Goal: Find specific page/section: Find specific page/section

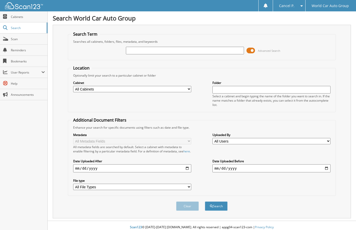
click at [203, 48] on input "text" at bounding box center [185, 51] width 118 height 8
type input "129948"
click at [205, 201] on button "Search" at bounding box center [216, 205] width 23 height 9
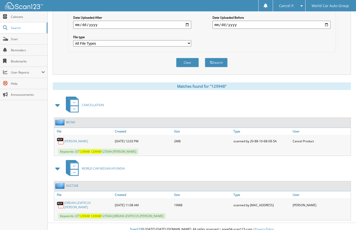
scroll to position [154, 0]
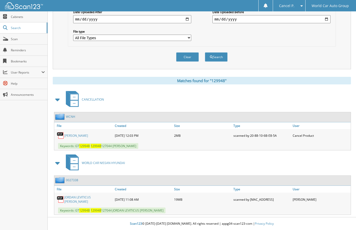
click at [87, 135] on link "[PERSON_NAME]" at bounding box center [76, 135] width 24 height 4
